Goal: Information Seeking & Learning: Learn about a topic

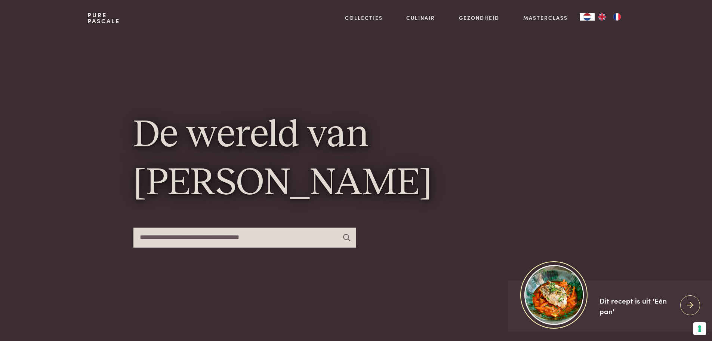
click at [280, 240] on input "text" at bounding box center [244, 237] width 223 height 20
type input "*******"
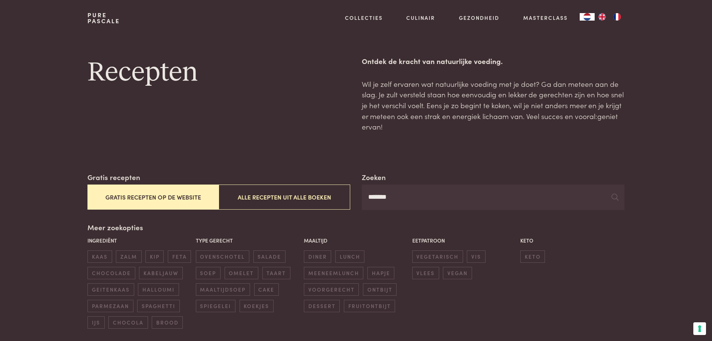
click at [125, 203] on button "Gratis recepten op de website" at bounding box center [152, 196] width 131 height 25
drag, startPoint x: 422, startPoint y: 200, endPoint x: 356, endPoint y: 199, distance: 66.2
click at [356, 199] on div "Zoeken ******* Gratis recepten Gratis recepten op de website Alle recepten uit …" at bounding box center [355, 191] width 537 height 38
click at [161, 200] on button "Gratis recepten op de website" at bounding box center [152, 196] width 131 height 25
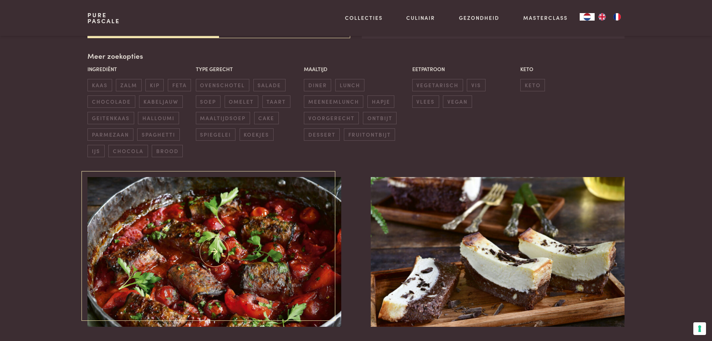
scroll to position [172, 0]
click at [318, 82] on span "diner" at bounding box center [317, 85] width 27 height 12
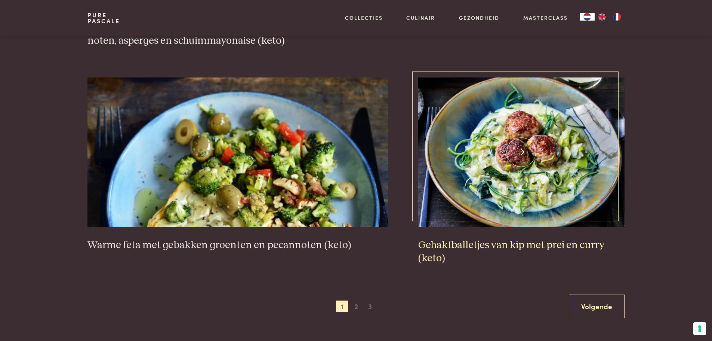
scroll to position [1330, 0]
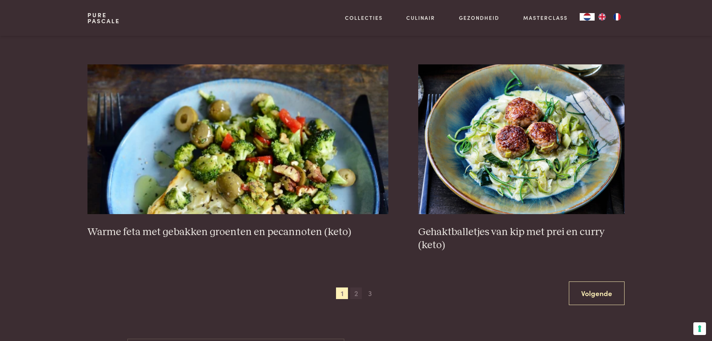
click at [358, 291] on span "2" at bounding box center [356, 293] width 12 height 12
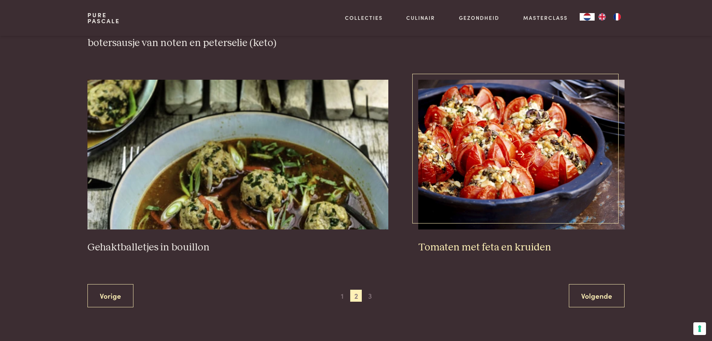
scroll to position [1330, 0]
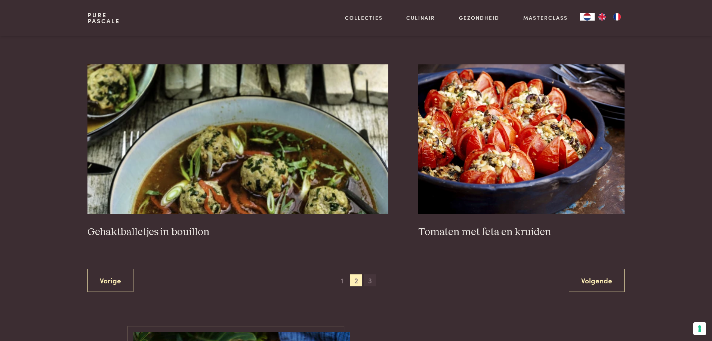
click at [368, 280] on span "3" at bounding box center [370, 280] width 12 height 12
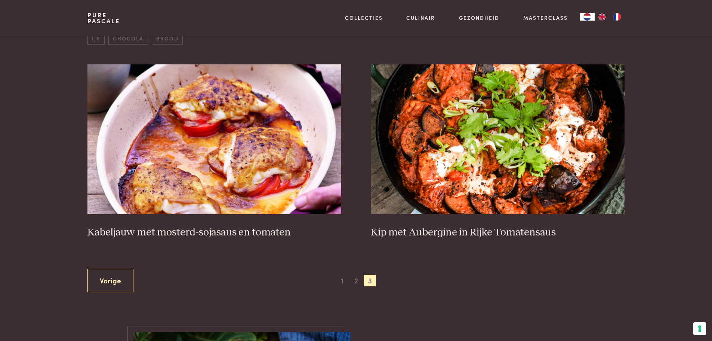
scroll to position [321, 0]
